Goal: Information Seeking & Learning: Learn about a topic

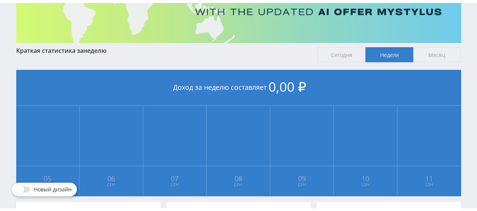
scroll to position [92, 0]
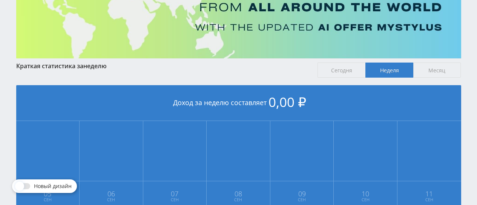
click at [437, 71] on span "Месяц" at bounding box center [437, 70] width 48 height 15
click at [0, 0] on input "Месяц" at bounding box center [0, 0] width 0 height 0
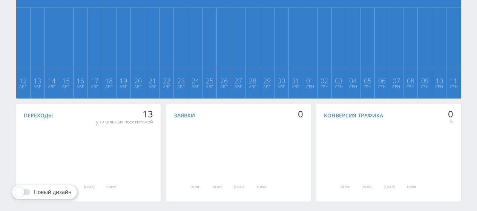
scroll to position [237, 0]
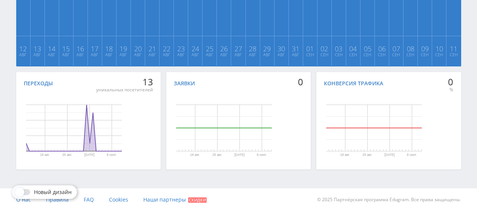
click at [71, 80] on div "Переходы" at bounding box center [88, 83] width 129 height 7
click at [32, 87] on div "Переходы 13 уникальных посетителей 18 авг. 25 авг. 1 сент. 8 сент. День Переход…" at bounding box center [88, 120] width 145 height 97
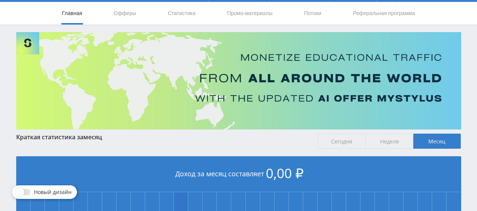
scroll to position [11, 0]
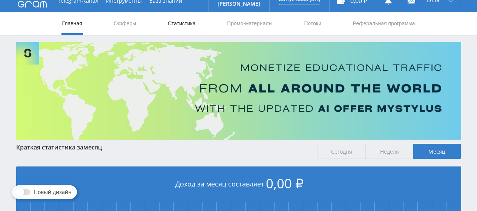
click at [180, 26] on link "Статистика" at bounding box center [181, 23] width 29 height 23
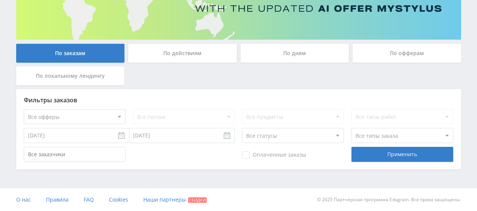
click at [181, 55] on div "По действиям" at bounding box center [182, 53] width 109 height 19
click at [0, 0] on input "По действиям" at bounding box center [0, 0] width 0 height 0
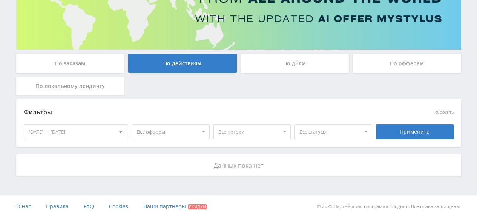
scroll to position [107, 0]
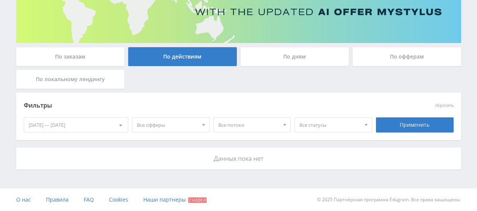
click at [395, 60] on div "По офферам" at bounding box center [406, 56] width 109 height 19
click at [0, 0] on input "По офферам" at bounding box center [0, 0] width 0 height 0
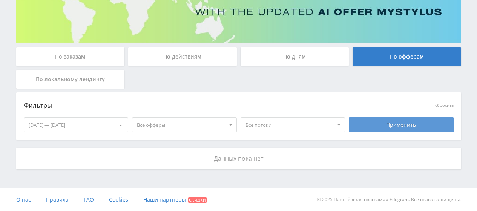
click at [378, 121] on div "Применить" at bounding box center [401, 124] width 105 height 15
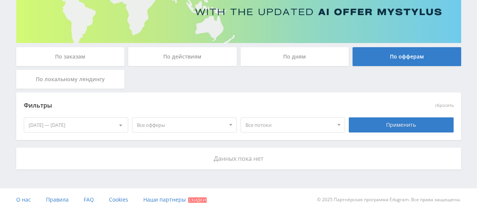
click at [182, 54] on div "По действиям" at bounding box center [182, 56] width 109 height 19
click at [0, 0] on input "По действиям" at bounding box center [0, 0] width 0 height 0
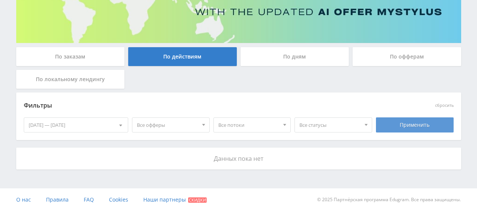
click at [405, 126] on div "Применить" at bounding box center [415, 124] width 78 height 15
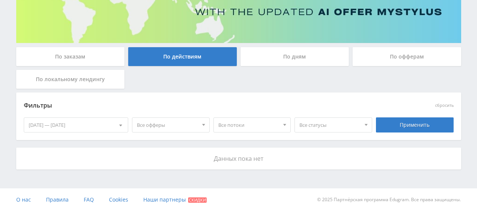
click at [95, 57] on div "По заказам" at bounding box center [70, 56] width 109 height 19
click at [0, 0] on input "По заказам" at bounding box center [0, 0] width 0 height 0
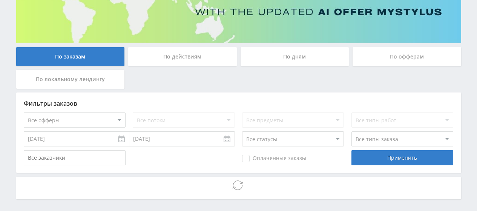
scroll to position [110, 0]
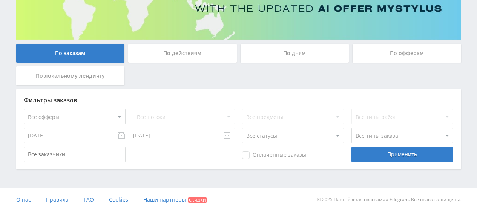
click at [116, 113] on select "Все офферы MyStylus MyStylus - Revshare Кампус AI Studybay Автор24 Studybay Bra…" at bounding box center [75, 116] width 102 height 15
click at [107, 136] on input "05.09.2025" at bounding box center [77, 135] width 106 height 15
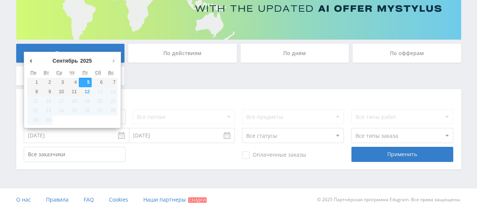
click at [184, 90] on div "Фильтры заказов Все офферы MyStylus MyStylus - Revshare Кампус AI Studybay Авто…" at bounding box center [238, 129] width 445 height 80
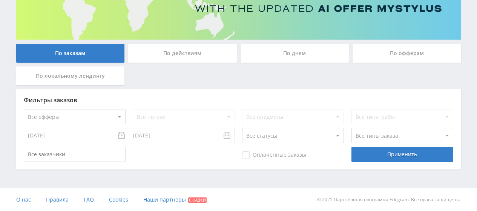
click at [310, 139] on select "Все статусы В аукционе В работе На гарантии Завершен Возврат Черновик" at bounding box center [293, 135] width 102 height 15
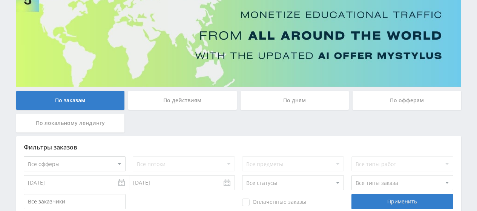
scroll to position [75, 0]
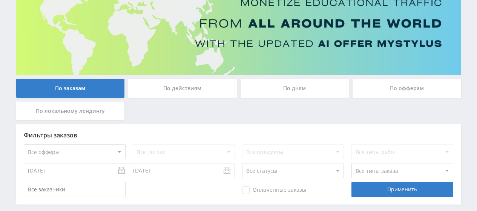
click at [188, 85] on div "По действиям" at bounding box center [182, 88] width 109 height 19
click at [0, 0] on input "По действиям" at bounding box center [0, 0] width 0 height 0
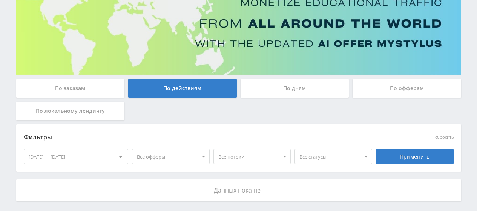
scroll to position [107, 0]
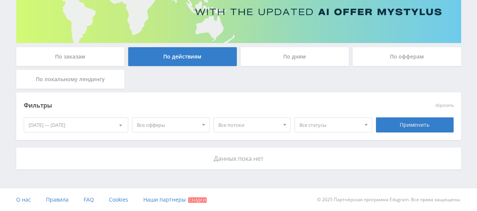
click at [201, 154] on div "Данных пока нет" at bounding box center [238, 158] width 445 height 22
click at [116, 124] on div at bounding box center [120, 125] width 14 height 14
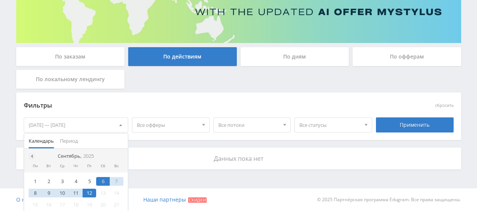
click at [31, 156] on span at bounding box center [31, 156] width 4 height 4
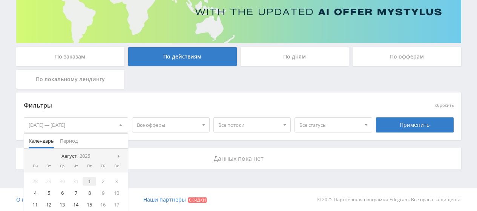
click at [88, 181] on div "1" at bounding box center [90, 181] width 14 height 9
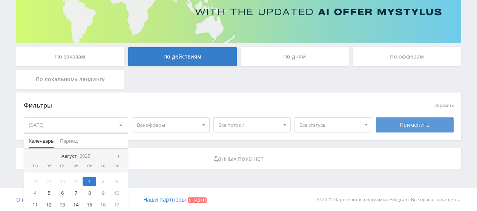
click at [393, 126] on div "Применить" at bounding box center [415, 124] width 78 height 15
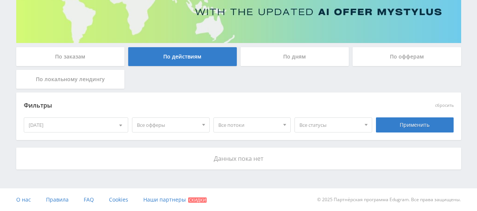
click at [83, 56] on div "По заказам" at bounding box center [70, 56] width 109 height 19
click at [0, 0] on input "По заказам" at bounding box center [0, 0] width 0 height 0
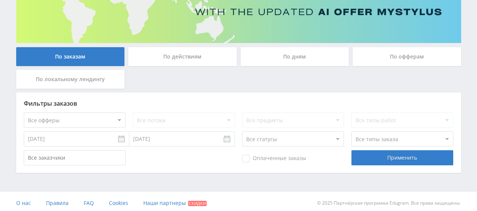
click at [397, 62] on div "По офферам" at bounding box center [406, 56] width 109 height 19
click at [0, 0] on input "По офферам" at bounding box center [0, 0] width 0 height 0
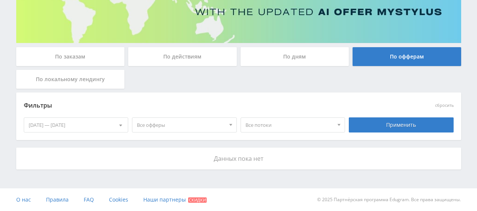
click at [390, 134] on div "Применить" at bounding box center [401, 124] width 109 height 21
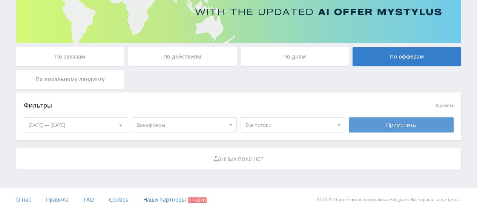
click at [392, 127] on div "Применить" at bounding box center [401, 124] width 105 height 15
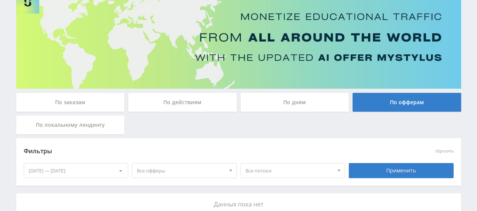
scroll to position [0, 0]
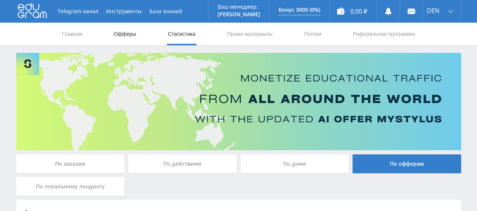
click at [126, 35] on link "Офферы" at bounding box center [125, 34] width 24 height 23
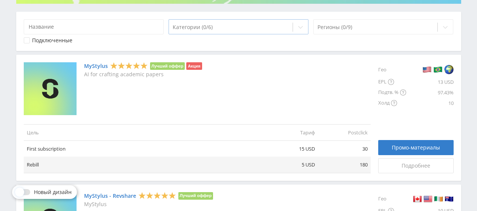
scroll to position [151, 0]
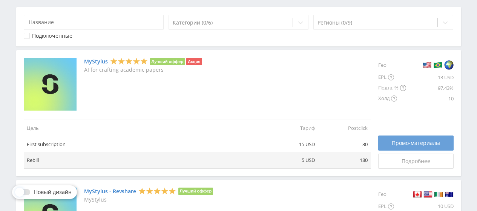
click at [406, 141] on span "Промо-материалы" at bounding box center [416, 143] width 48 height 6
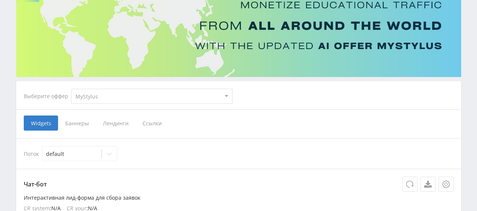
scroll to position [75, 0]
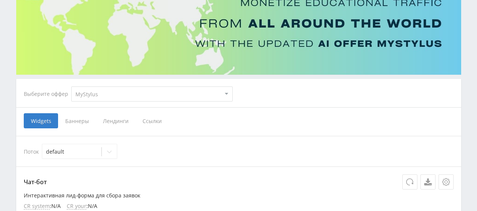
click at [78, 115] on span "Баннеры" at bounding box center [77, 120] width 38 height 15
click at [0, 0] on input "Баннеры" at bounding box center [0, 0] width 0 height 0
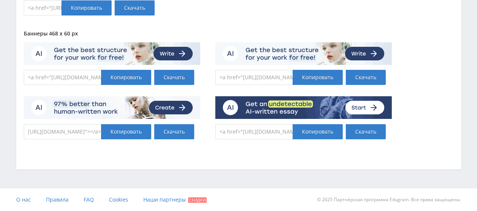
scroll to position [0, 463]
drag, startPoint x: 28, startPoint y: 130, endPoint x: 118, endPoint y: 145, distance: 90.5
click at [118, 145] on div "Баннеры 468 x 60 px <a href="[URL][DOMAIN_NAME]" target="_blank"><img src="[URL…" at bounding box center [239, 91] width 430 height 120
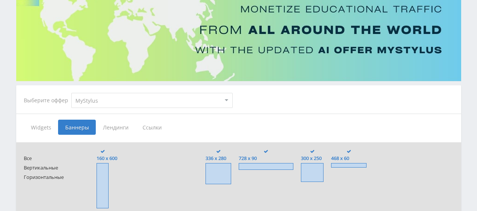
scroll to position [107, 0]
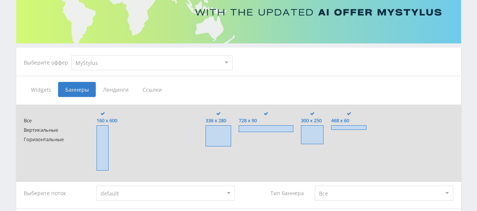
click at [147, 90] on span "Ссылки" at bounding box center [152, 89] width 34 height 15
click at [0, 0] on input "Ссылки" at bounding box center [0, 0] width 0 height 0
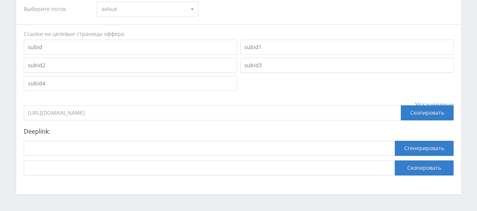
scroll to position [220, 0]
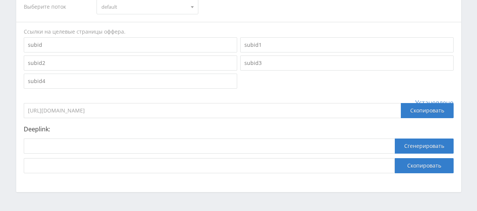
drag, startPoint x: 147, startPoint y: 110, endPoint x: 15, endPoint y: 108, distance: 131.2
click at [10, 108] on div "Telegram-канал Инструменты База знаний Ваш менеджер: [PERSON_NAME] Alex Online …" at bounding box center [238, 6] width 477 height 453
